Goal: Task Accomplishment & Management: Complete application form

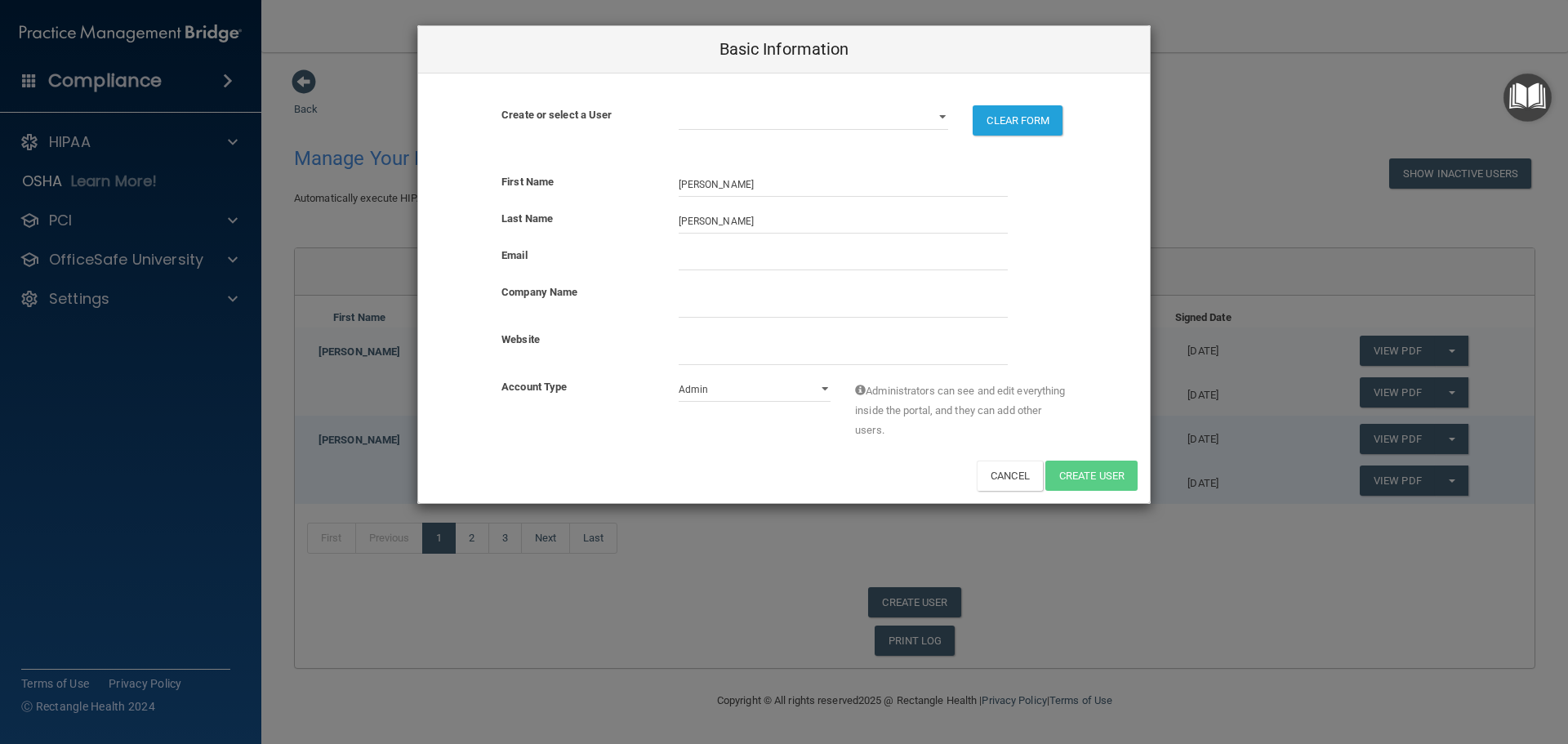
select select "practice_admin"
type input "[EMAIL_ADDRESS][DOMAIN_NAME]"
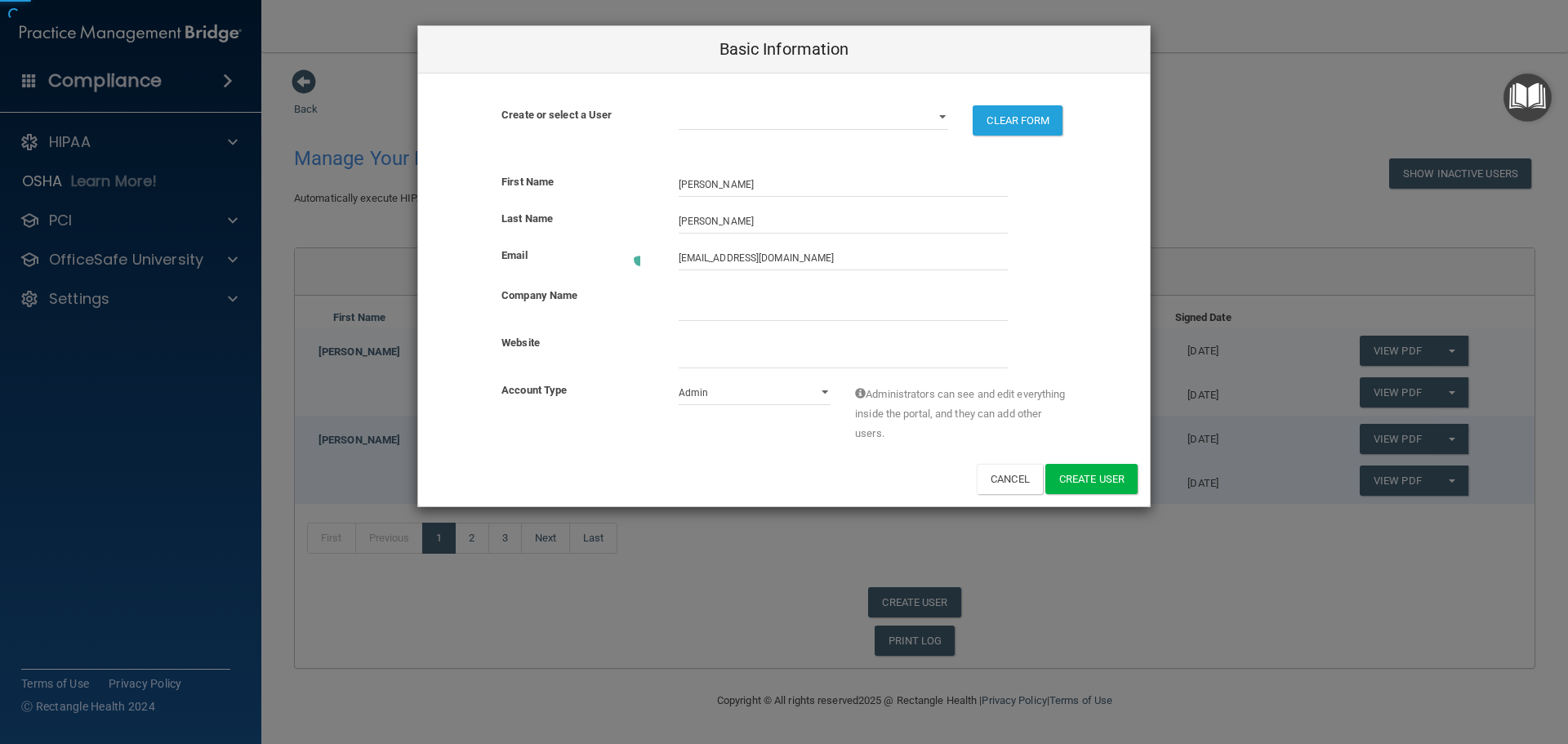
click at [747, 288] on div at bounding box center [843, 302] width 353 height 35
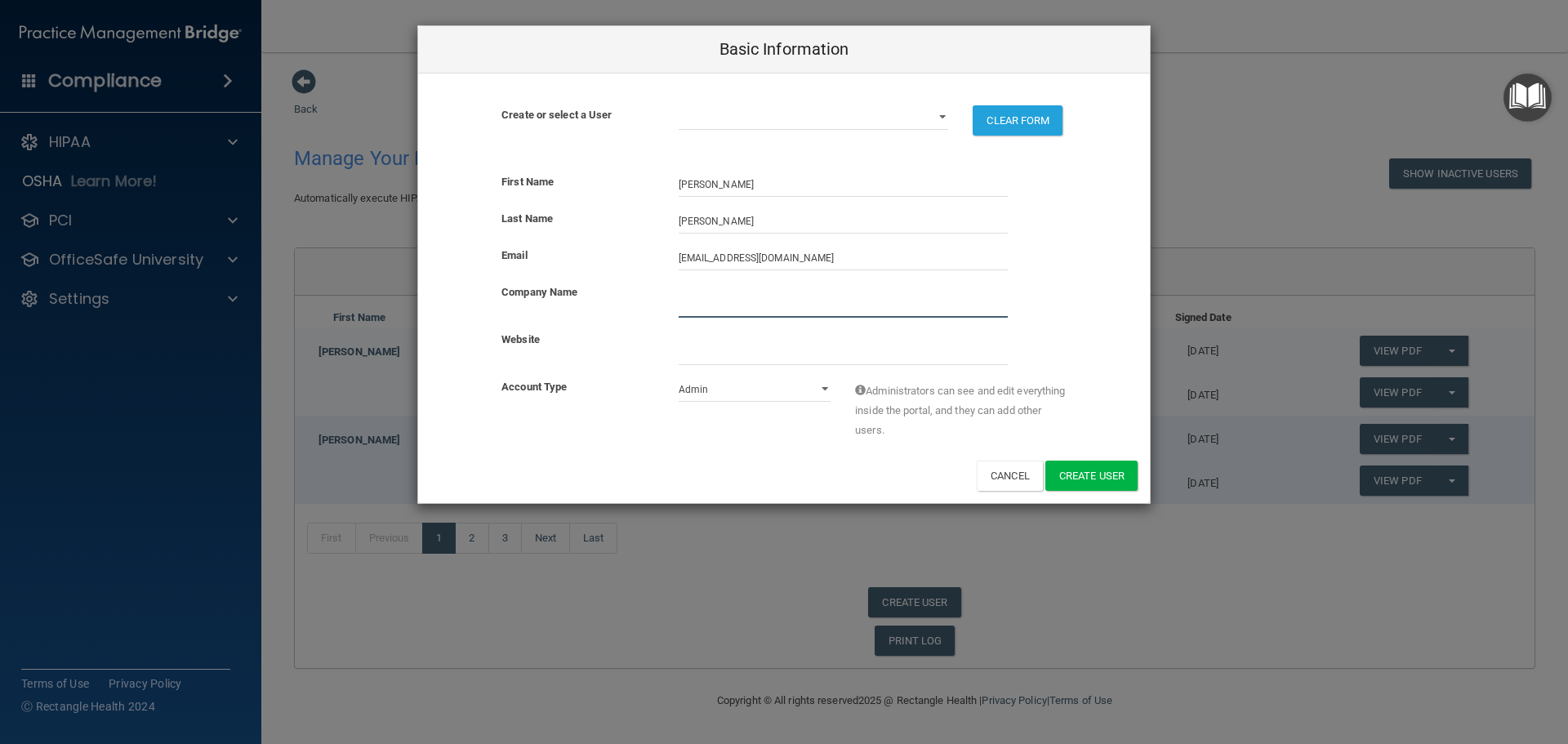
click at [737, 301] on input "company_name" at bounding box center [843, 305] width 329 height 24
type input "Pine Ridge Dental"
click at [947, 116] on select "[EMAIL_ADDRESS][DOMAIN_NAME] [EMAIL_ADDRESS][DOMAIN_NAME] [EMAIL_ADDRESS][DOMAI…" at bounding box center [814, 117] width 271 height 24
click at [820, 391] on select "Admin Member" at bounding box center [754, 390] width 153 height 24
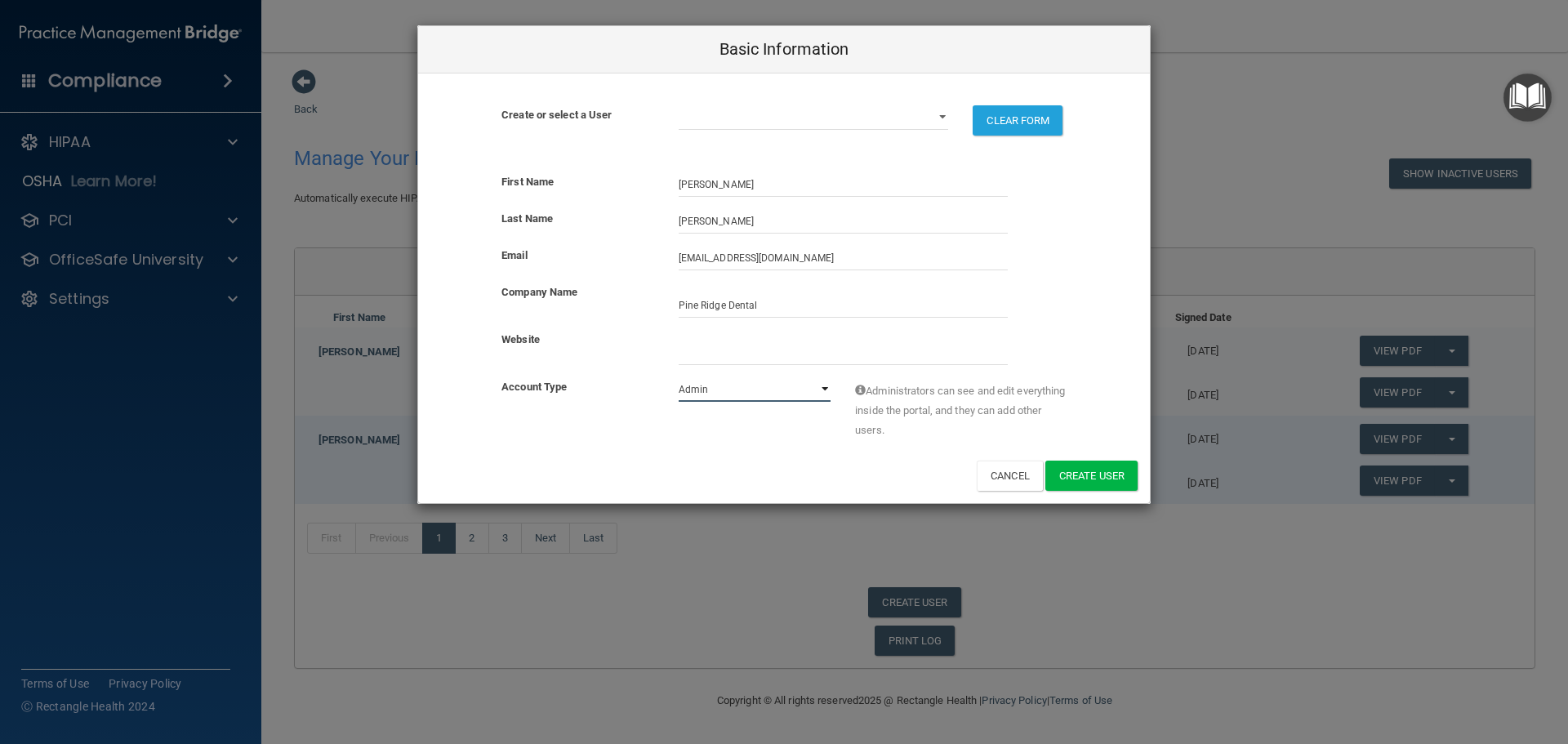
select select "practice_member"
click at [678, 378] on select "Admin Member" at bounding box center [754, 390] width 153 height 24
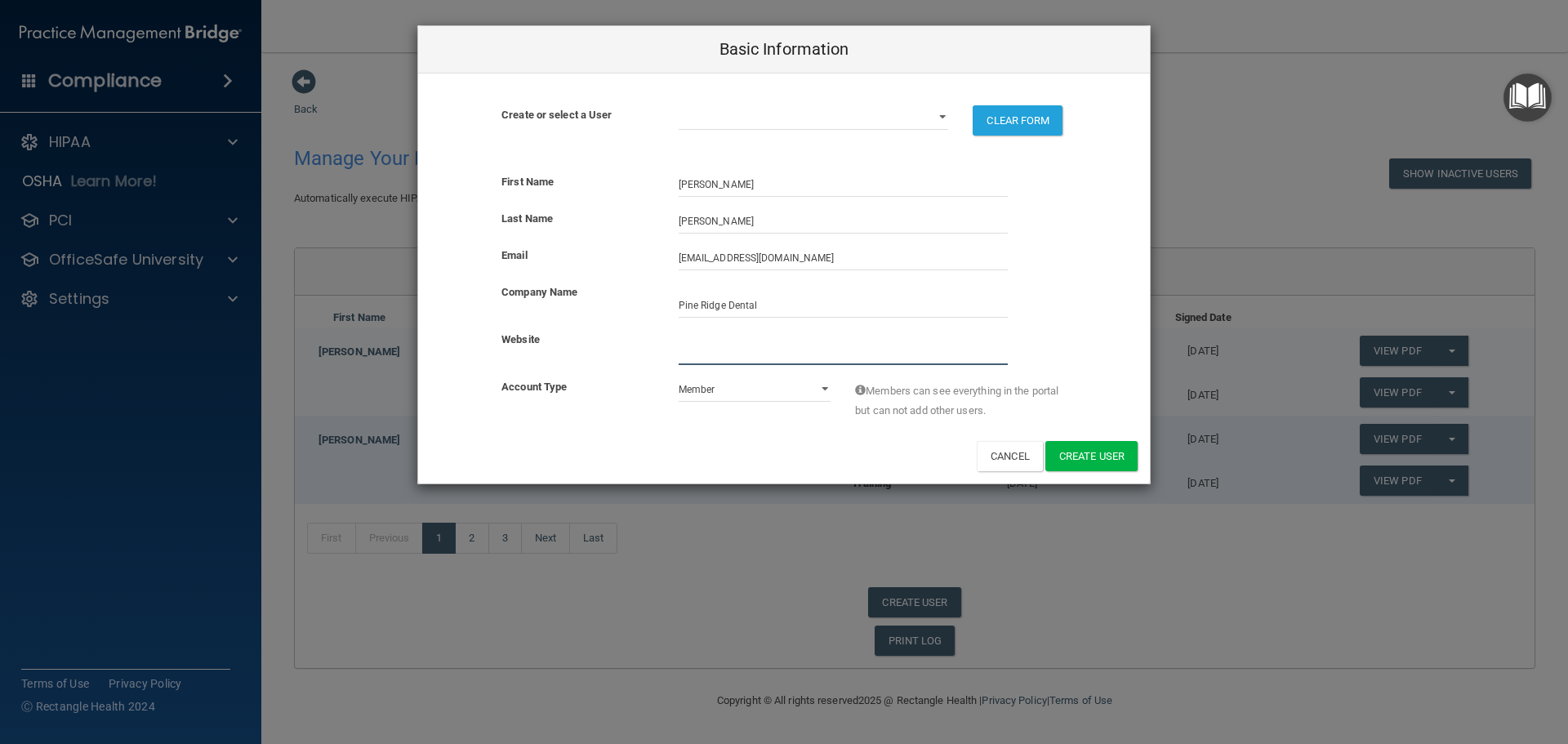
click at [766, 355] on input "website" at bounding box center [843, 353] width 329 height 24
type input "[DOMAIN_NAME]"
click at [1104, 448] on button "Create User" at bounding box center [1092, 456] width 92 height 30
click at [941, 122] on select "[EMAIL_ADDRESS][DOMAIN_NAME] [EMAIL_ADDRESS][DOMAIN_NAME] [EMAIL_ADDRESS][DOMAI…" at bounding box center [814, 117] width 271 height 24
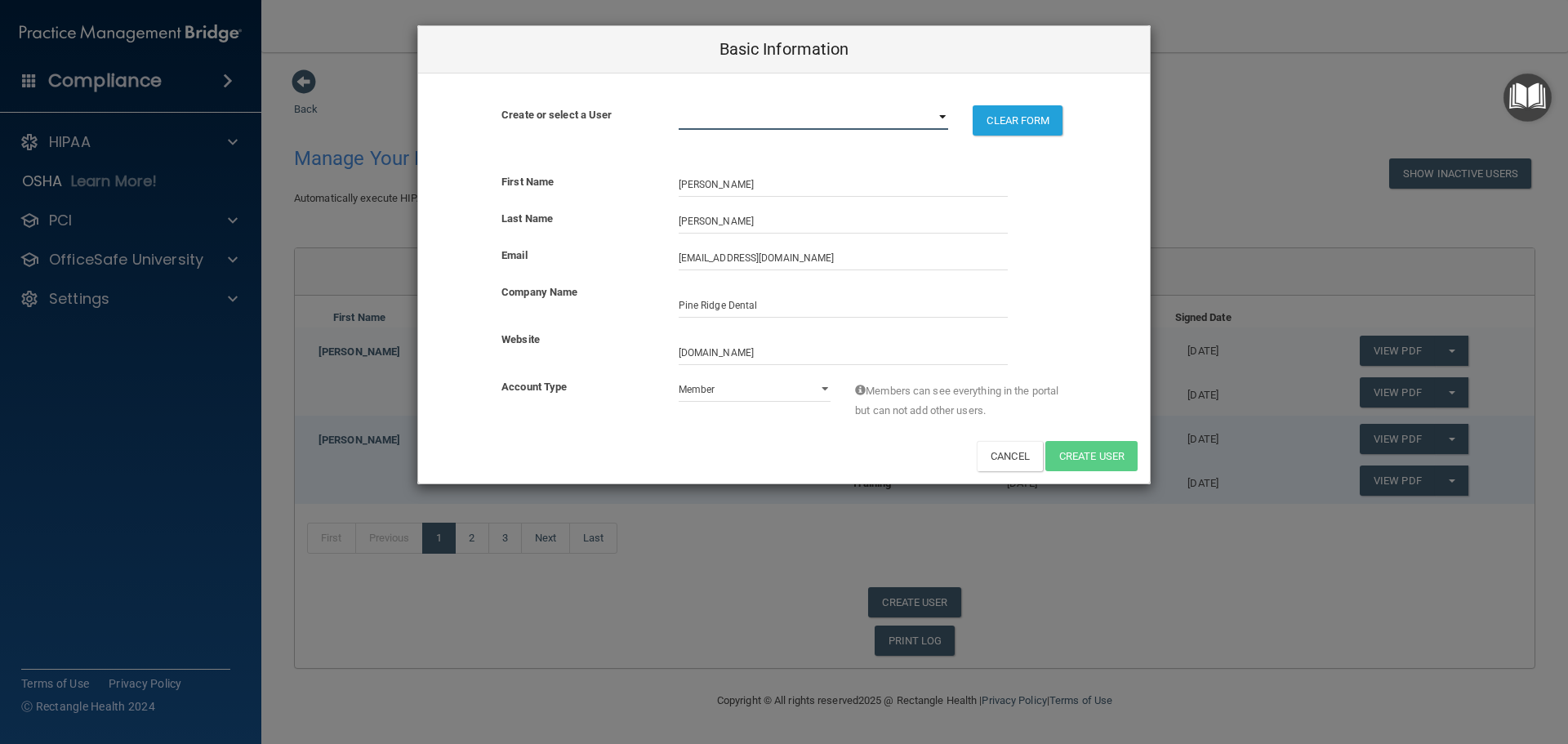
click at [941, 122] on select "[EMAIL_ADDRESS][DOMAIN_NAME] [EMAIL_ADDRESS][DOMAIN_NAME] [EMAIL_ADDRESS][DOMAI…" at bounding box center [814, 117] width 271 height 24
click at [1087, 184] on div "First Name [PERSON_NAME]" at bounding box center [784, 184] width 732 height 24
click at [829, 393] on select "Admin Member" at bounding box center [754, 390] width 153 height 24
click at [830, 393] on select "Admin Member" at bounding box center [754, 390] width 153 height 24
click at [1028, 132] on button "CLEAR FORM" at bounding box center [1017, 120] width 90 height 30
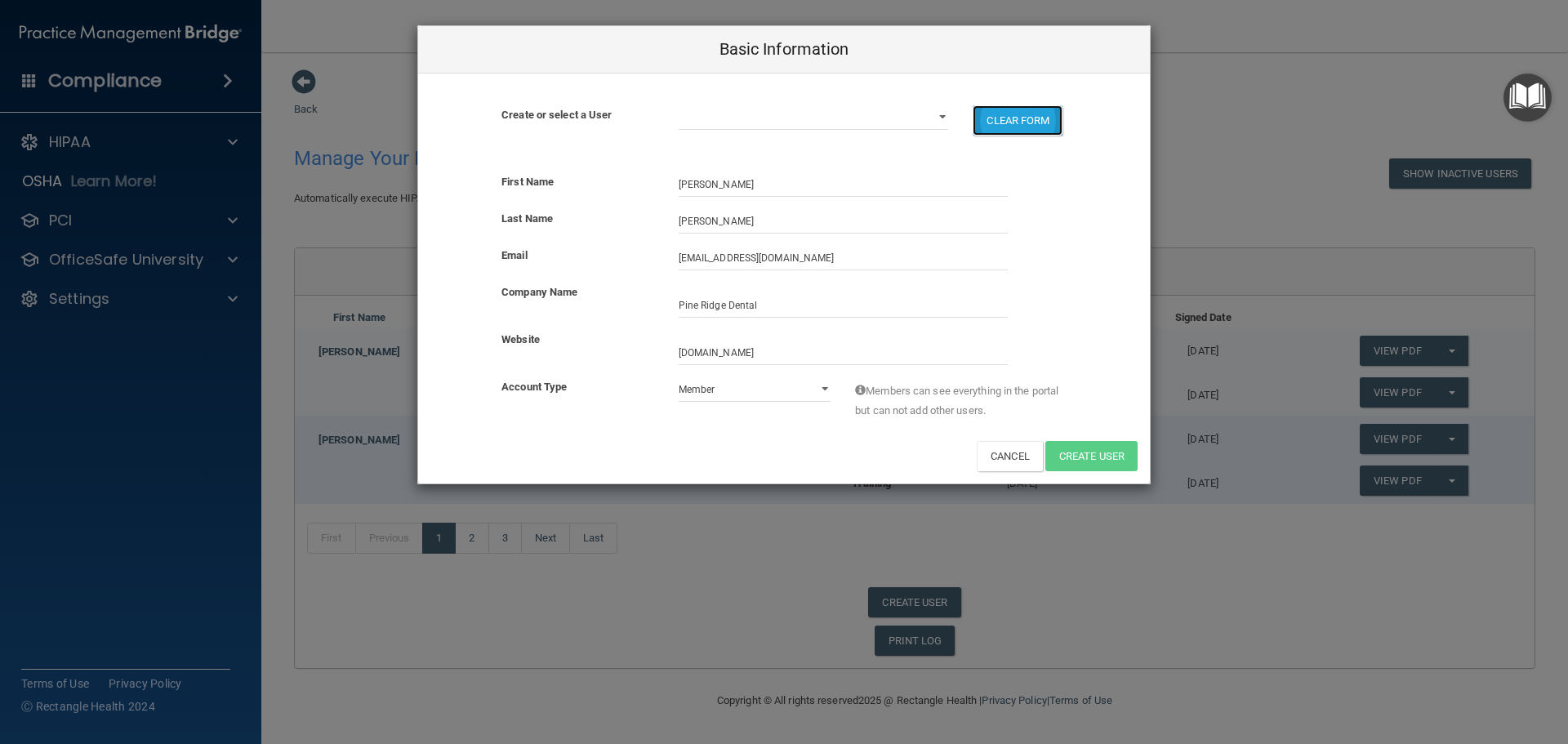
select select "practice_admin"
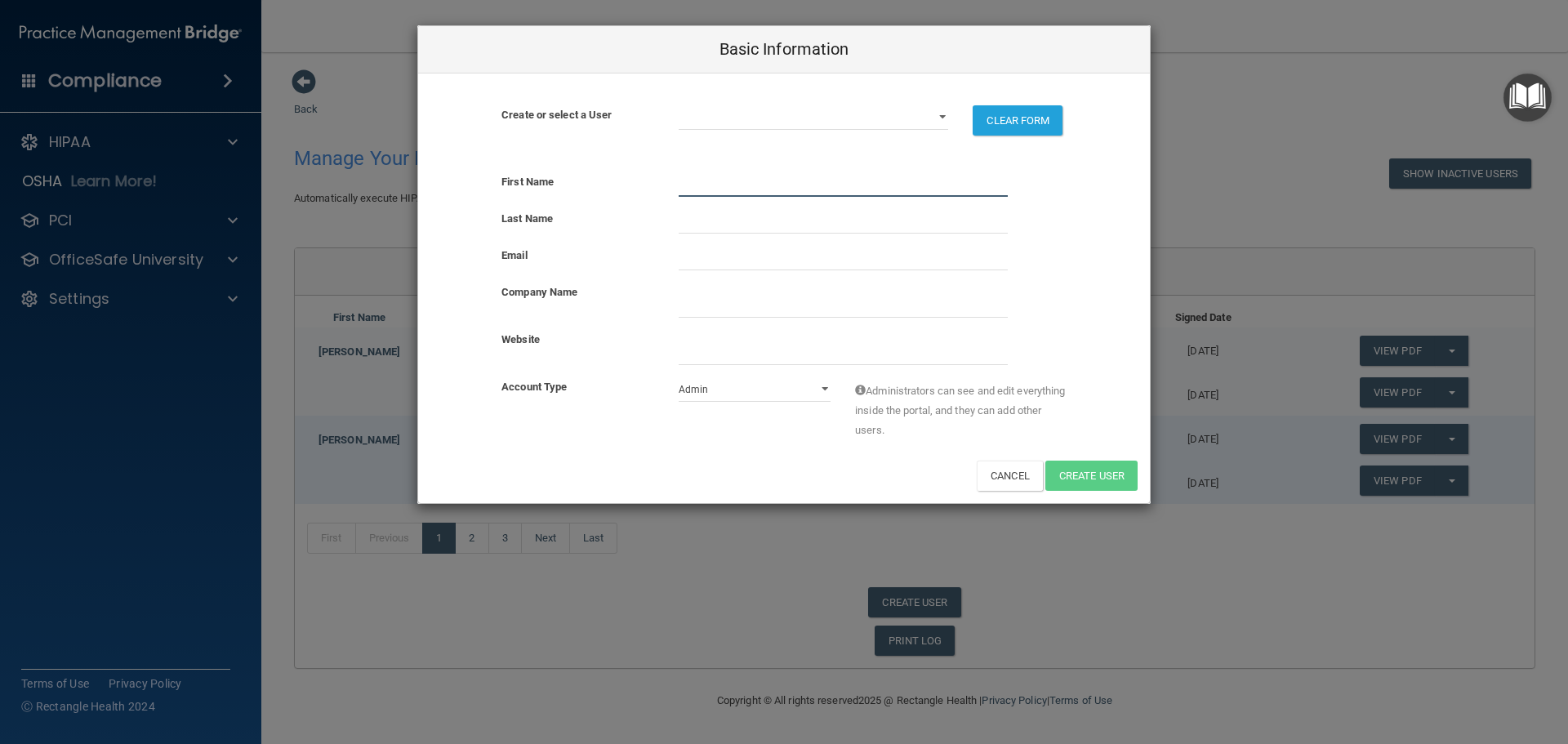
click at [771, 191] on input "text" at bounding box center [843, 184] width 329 height 24
type input "[PERSON_NAME]"
type input "[EMAIL_ADDRESS][DOMAIN_NAME]"
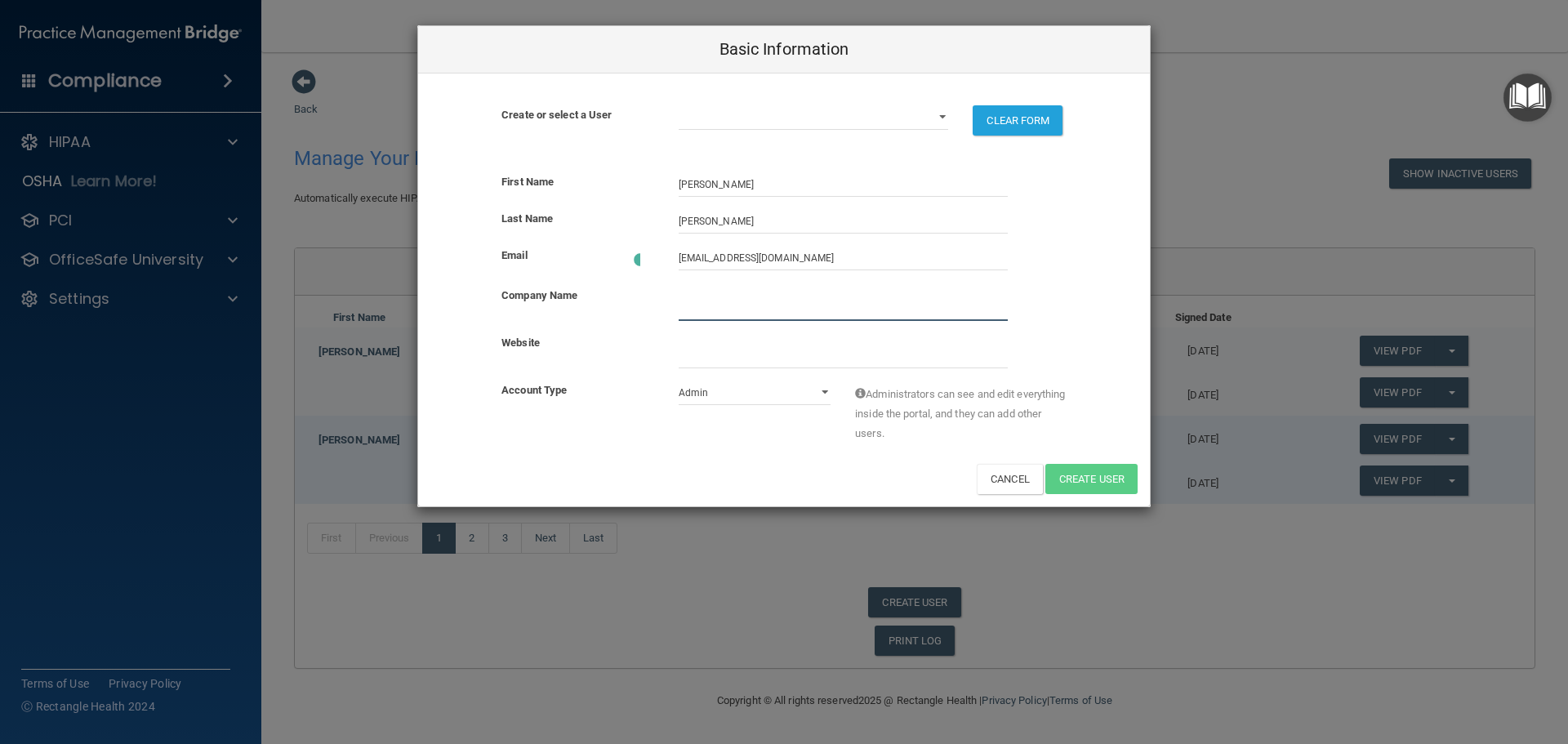
click at [730, 310] on input "company_name" at bounding box center [843, 309] width 329 height 24
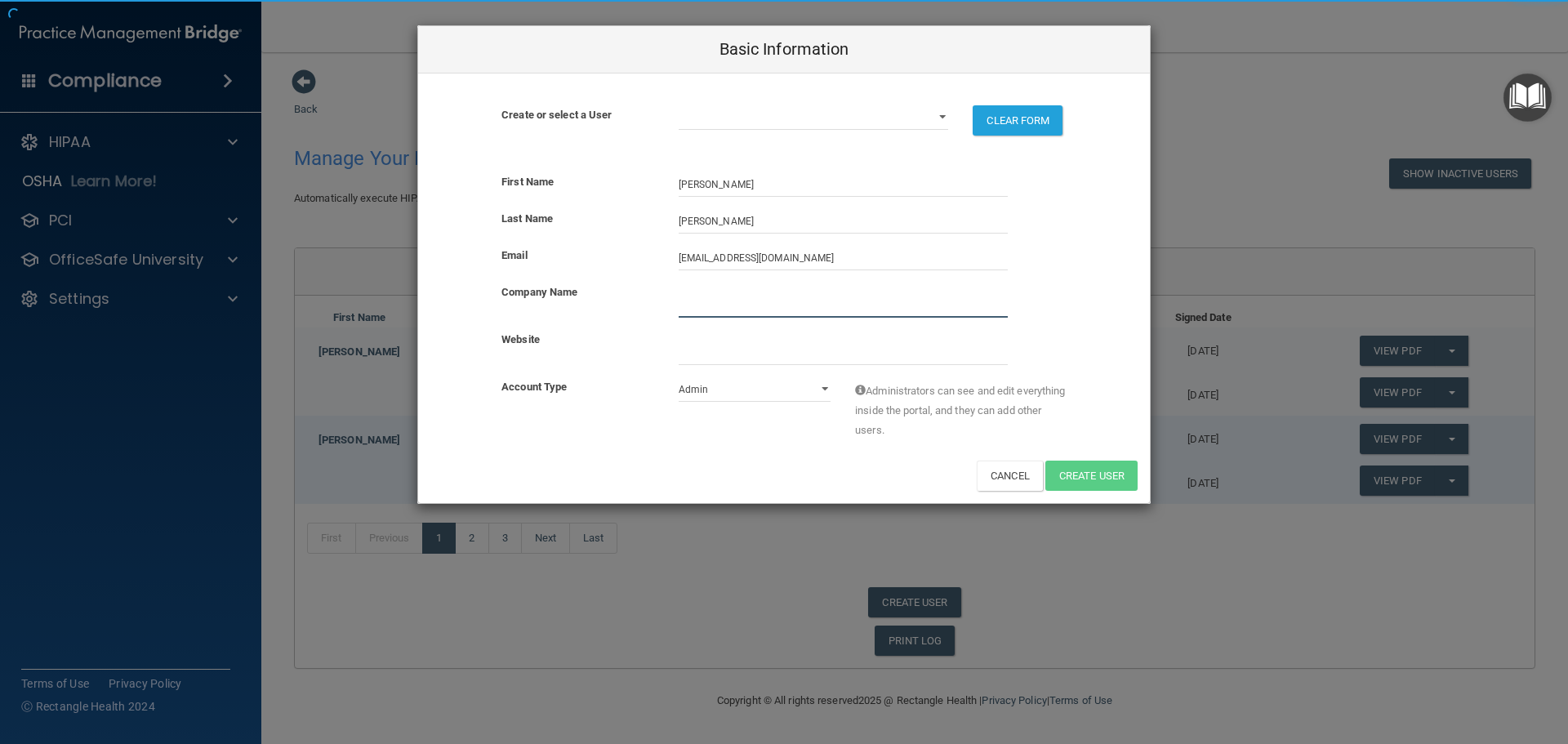
type input "Pine Ridge Dental"
click at [717, 357] on input "website" at bounding box center [843, 353] width 329 height 24
type input "[DOMAIN_NAME]"
click at [755, 381] on select "Admin Member" at bounding box center [754, 390] width 153 height 24
click at [678, 378] on select "Admin Member" at bounding box center [754, 390] width 153 height 24
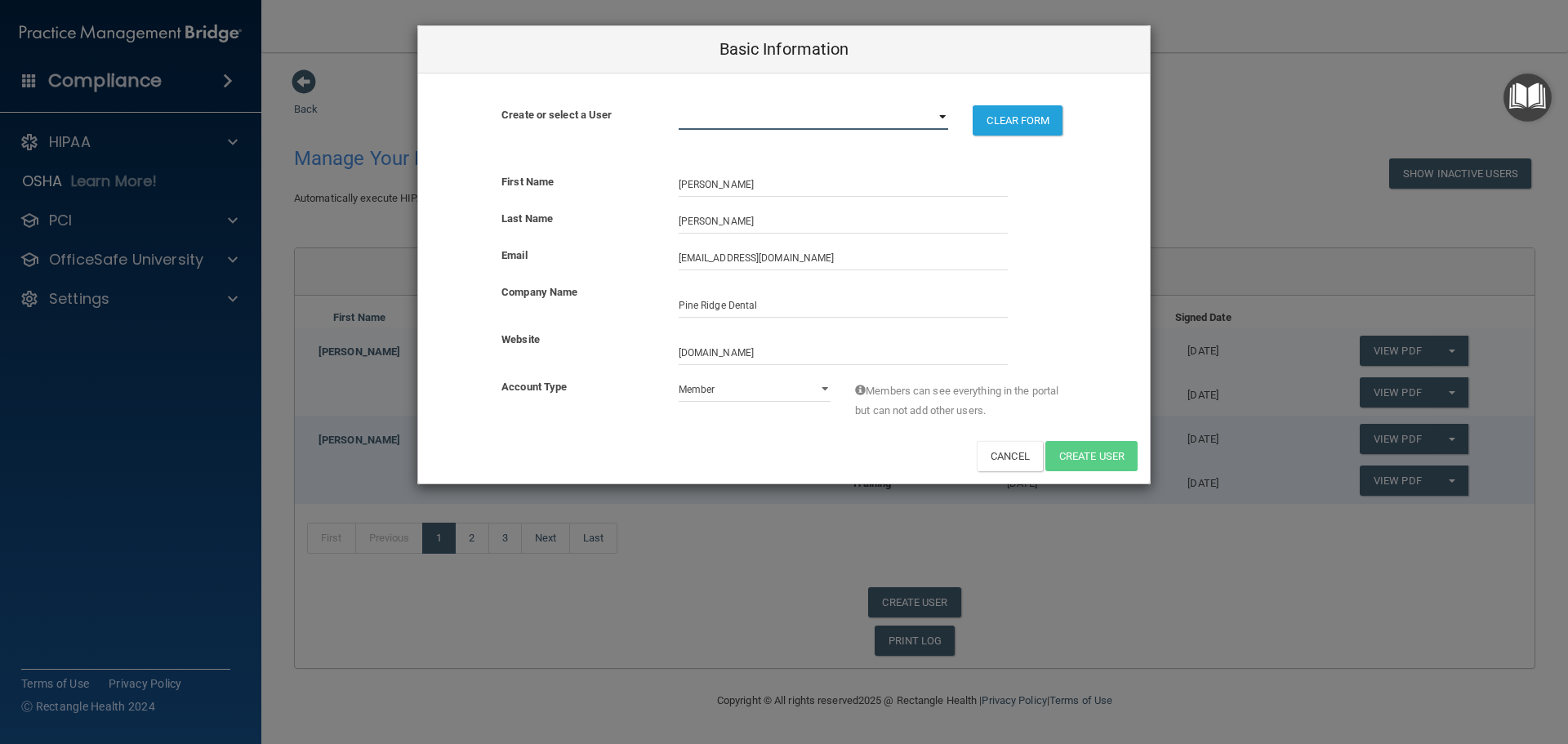
click at [941, 116] on select "[EMAIL_ADDRESS][DOMAIN_NAME] [EMAIL_ADDRESS][DOMAIN_NAME] [EMAIL_ADDRESS][DOMAI…" at bounding box center [814, 117] width 271 height 24
click at [1001, 217] on input "[PERSON_NAME]" at bounding box center [843, 222] width 329 height 24
click at [823, 393] on select "Admin Member" at bounding box center [754, 390] width 153 height 24
select select "practice_admin"
click at [678, 378] on select "Admin Member" at bounding box center [754, 390] width 153 height 24
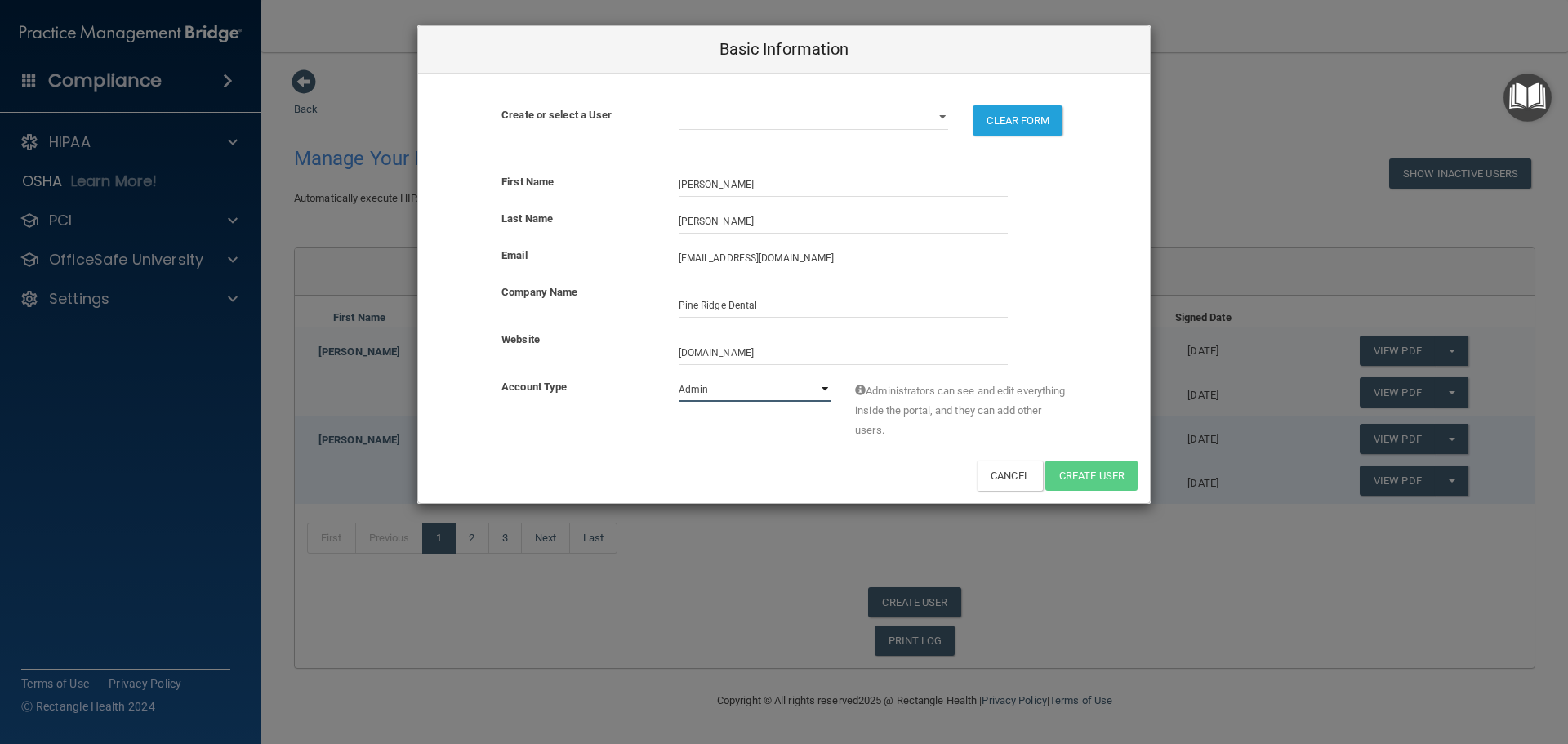
click at [823, 391] on select "Admin Member" at bounding box center [754, 390] width 153 height 24
click at [762, 190] on input "[PERSON_NAME]" at bounding box center [843, 184] width 329 height 24
drag, startPoint x: 762, startPoint y: 190, endPoint x: 570, endPoint y: 180, distance: 192.3
click at [570, 180] on div "First Name [PERSON_NAME]" at bounding box center [784, 184] width 732 height 24
type input "a"
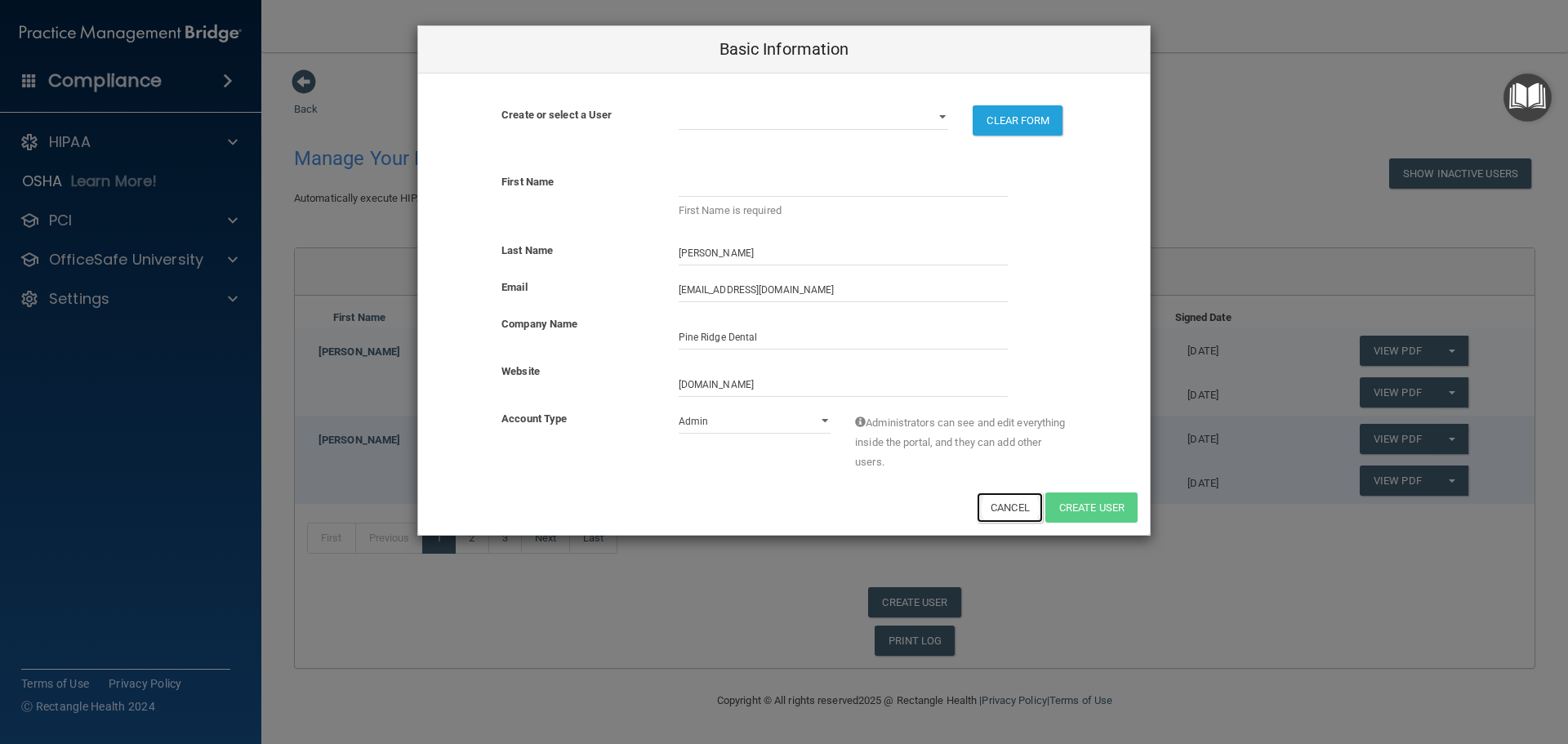
click at [995, 509] on button "Cancel" at bounding box center [1010, 507] width 66 height 30
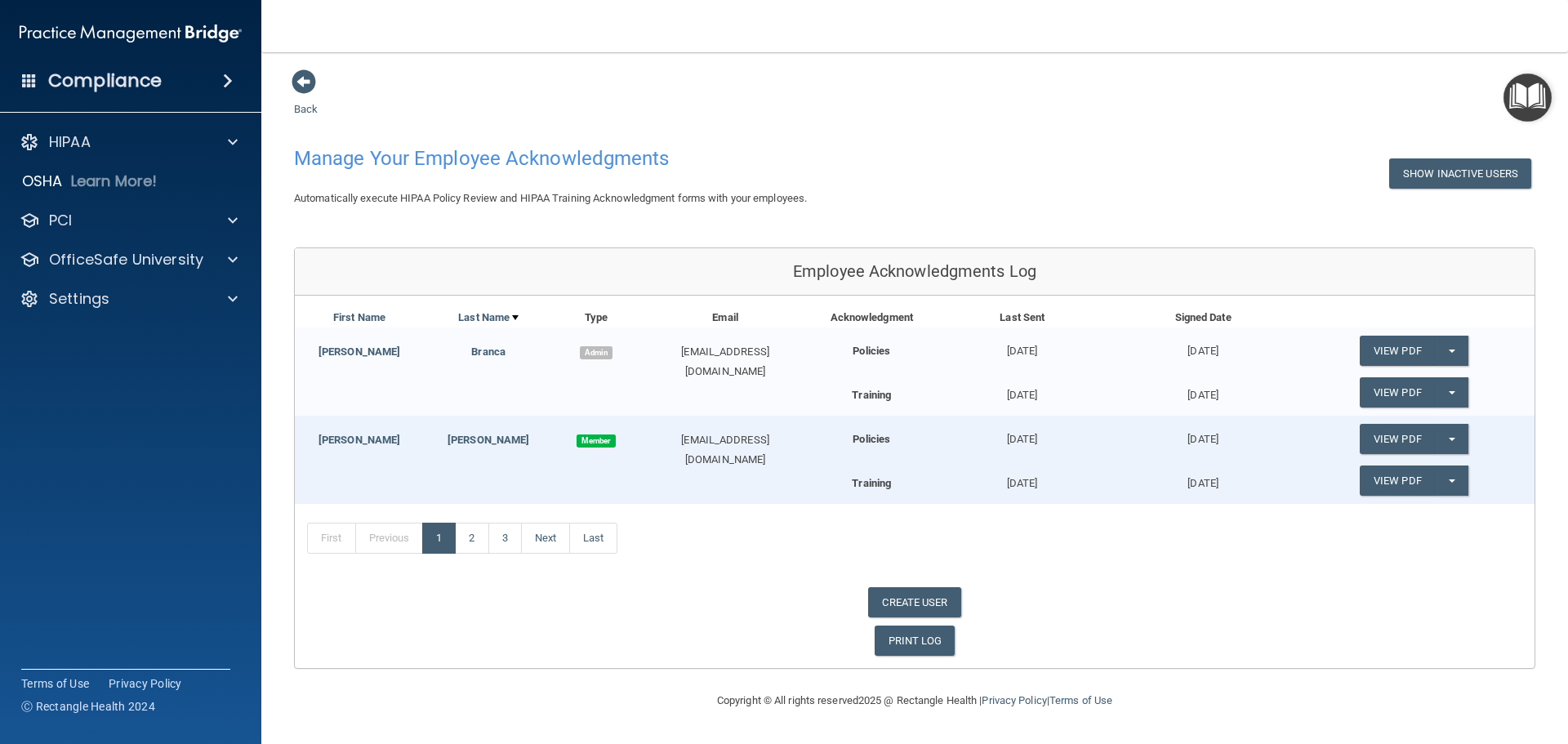
click at [1312, 572] on div "First Previous 1 2 3 Next Last" at bounding box center [915, 541] width 1240 height 75
click at [916, 603] on link "CREATE USER" at bounding box center [914, 602] width 92 height 30
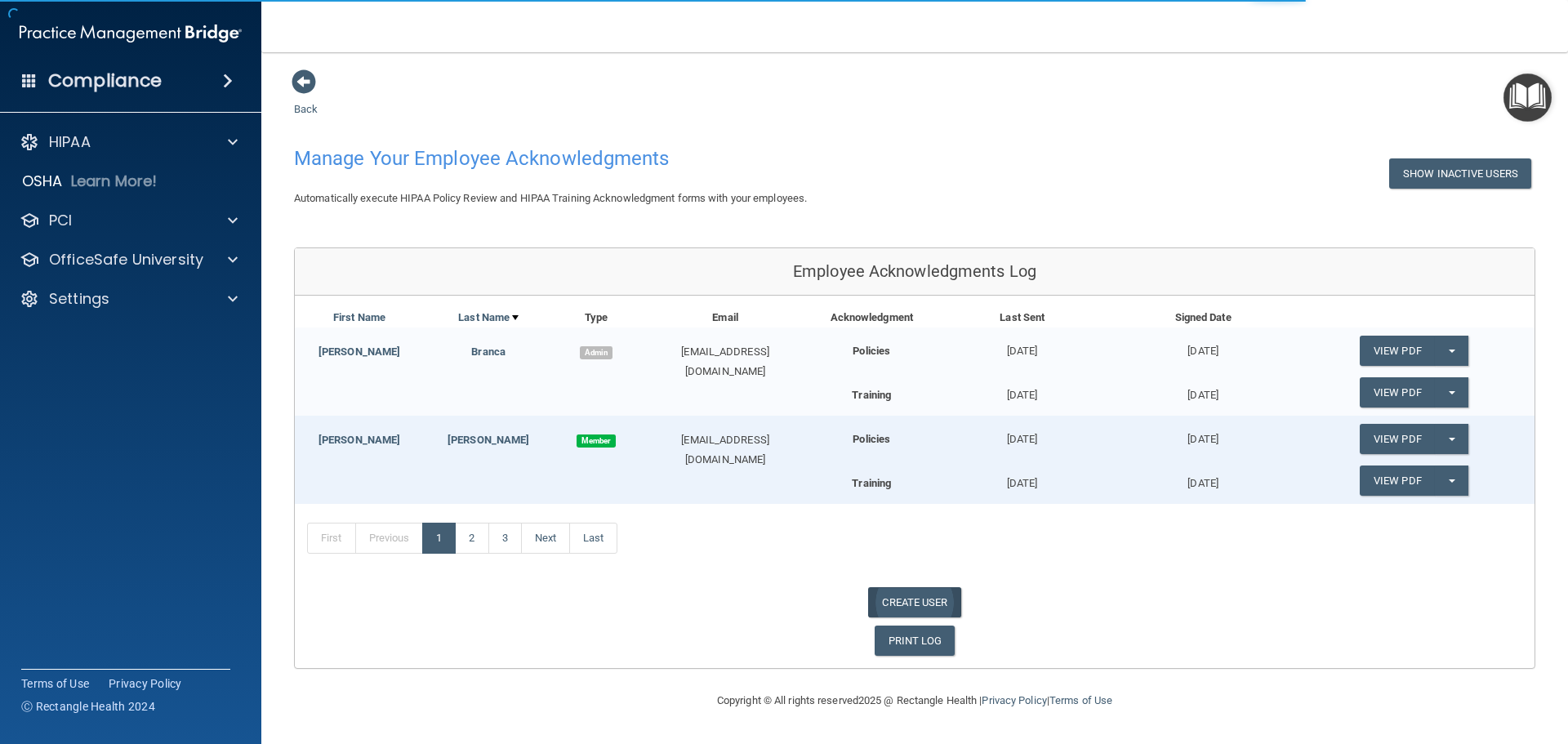
select select "practice_admin"
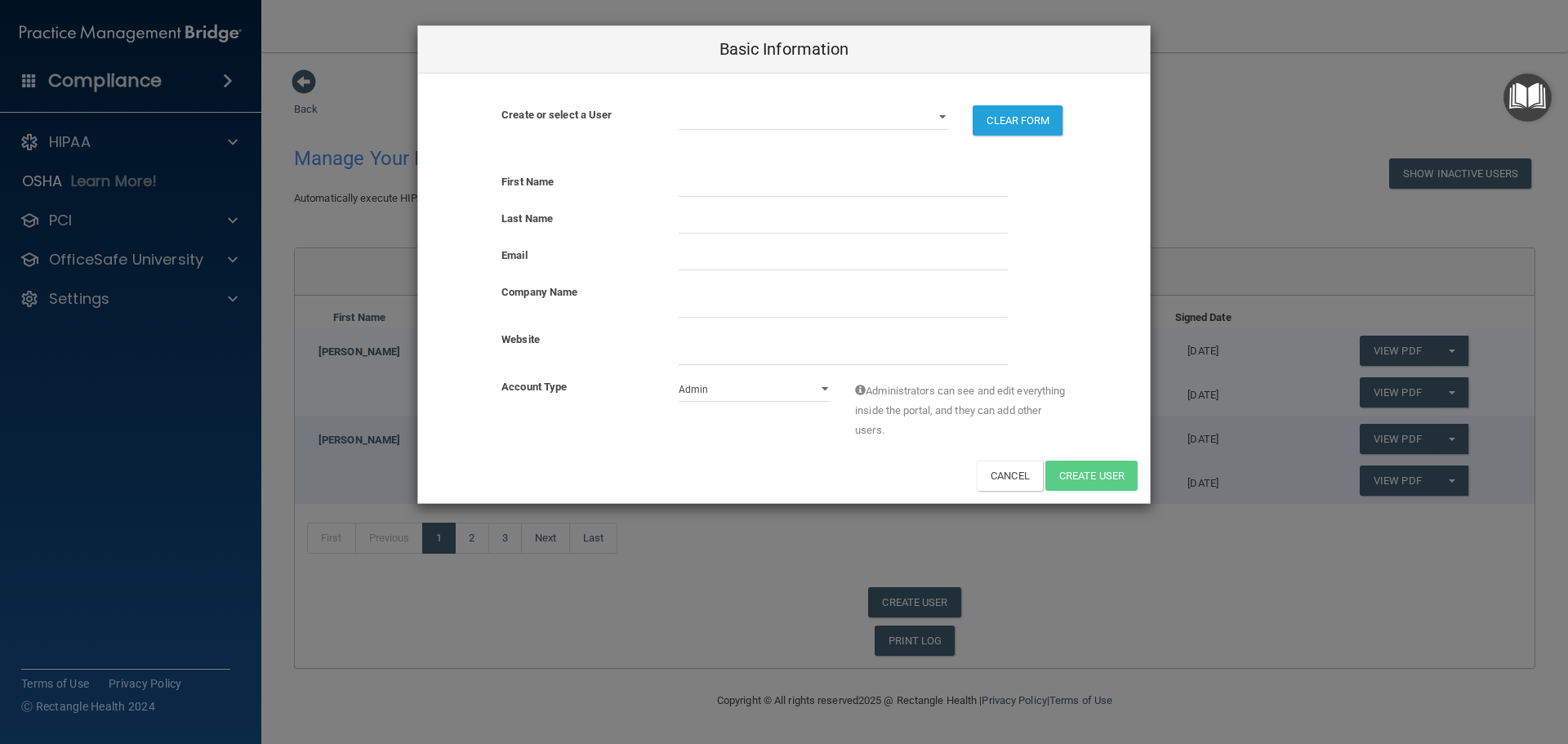
click at [1211, 171] on div "Basic Information Create or select a User [EMAIL_ADDRESS][DOMAIN_NAME] [EMAIL_A…" at bounding box center [784, 372] width 1568 height 744
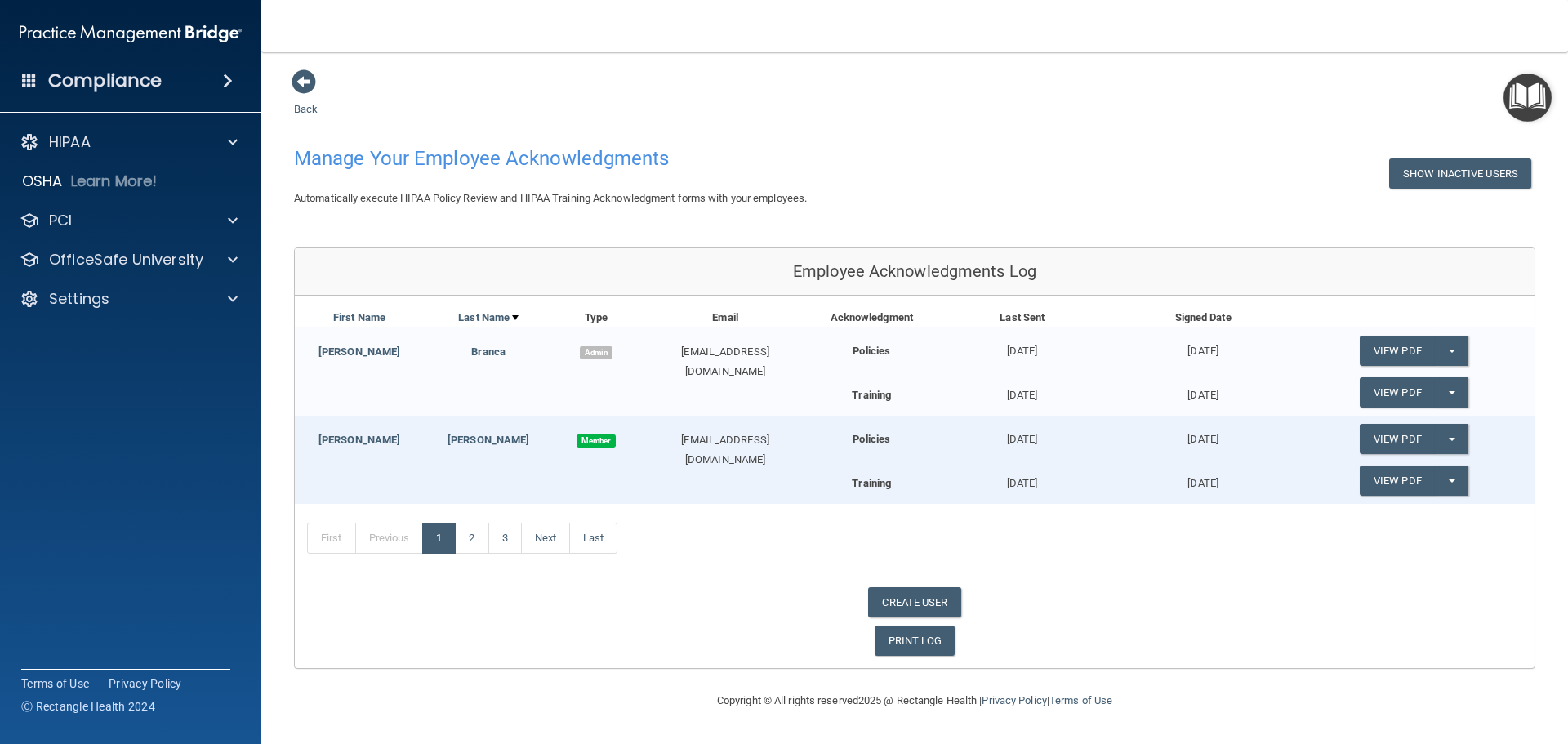
click at [598, 349] on span "Admin" at bounding box center [596, 353] width 33 height 13
click at [477, 542] on link "2" at bounding box center [472, 537] width 34 height 31
